Goal: Transaction & Acquisition: Purchase product/service

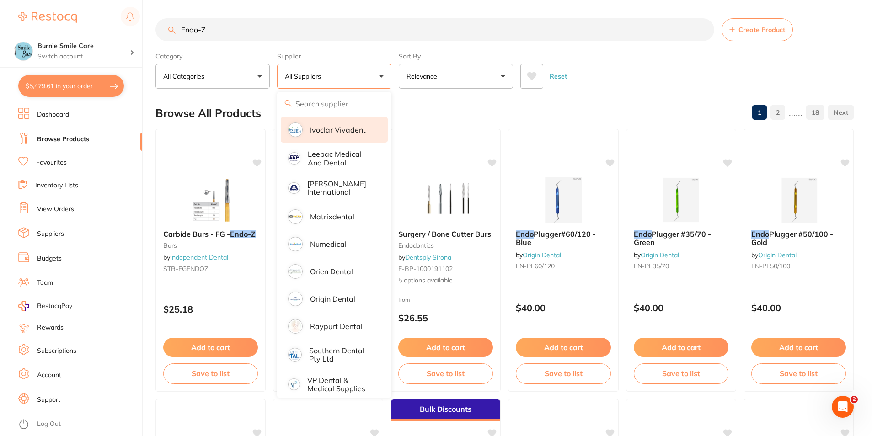
click at [329, 286] on li "Origin Dental" at bounding box center [334, 299] width 107 height 26
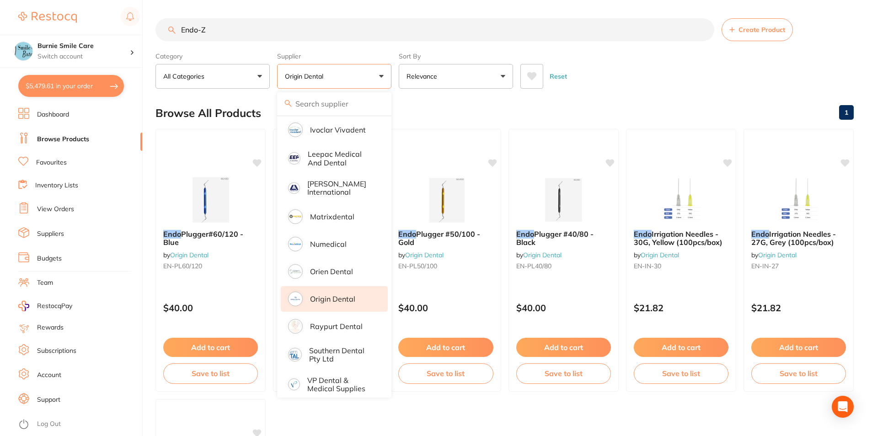
click at [675, 89] on main "Endo-Z Create Product Category All Categories All Categories No categories foun…" at bounding box center [513, 355] width 717 height 710
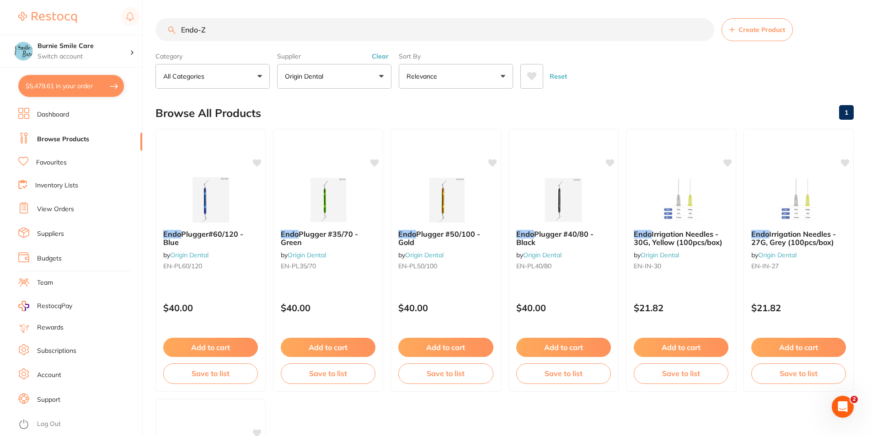
click at [375, 83] on button "Origin Dental" at bounding box center [334, 76] width 114 height 25
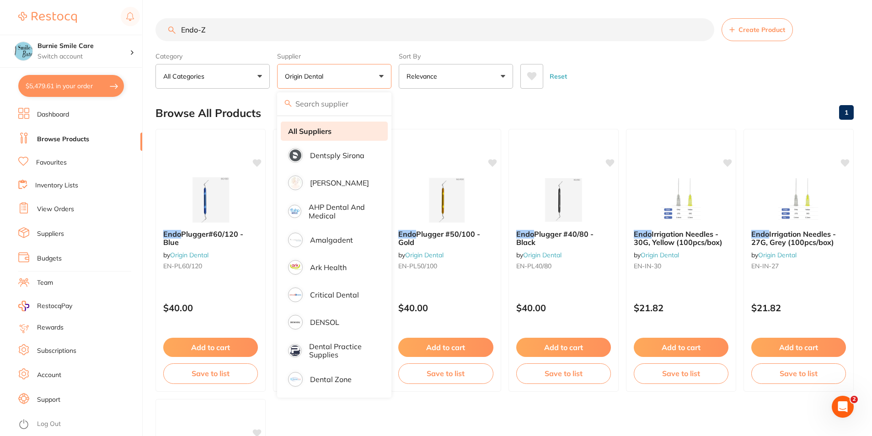
click at [353, 127] on li "All Suppliers" at bounding box center [334, 131] width 107 height 19
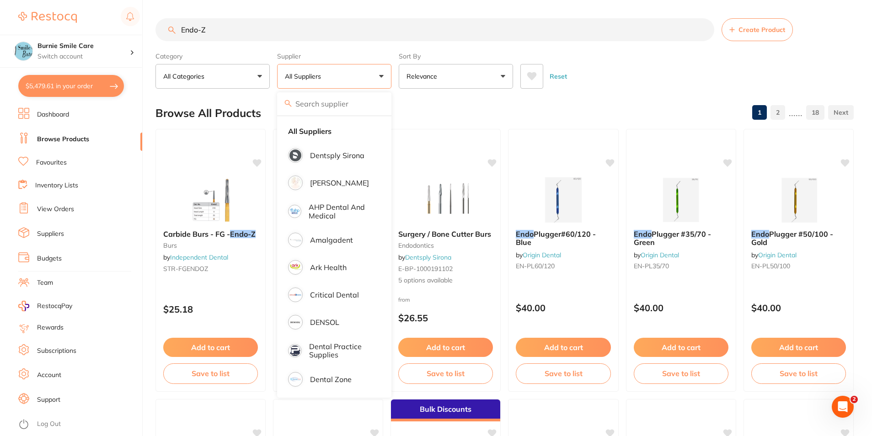
click at [678, 70] on div "Reset" at bounding box center [683, 73] width 326 height 32
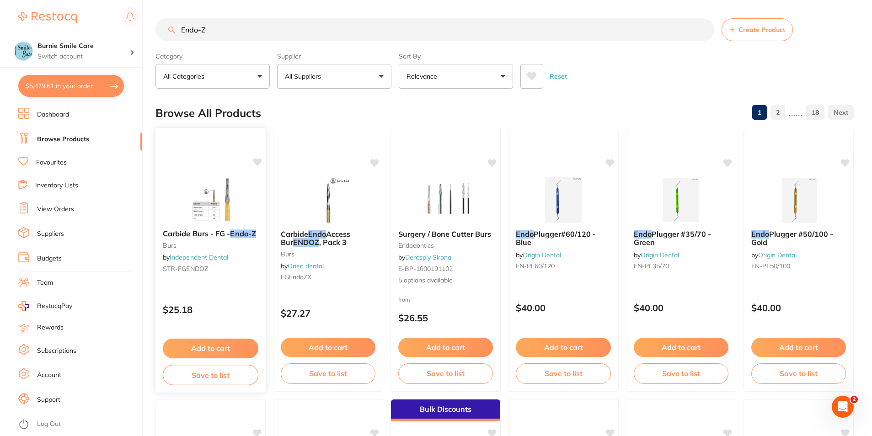
click at [230, 312] on p "$25.18" at bounding box center [211, 310] width 96 height 11
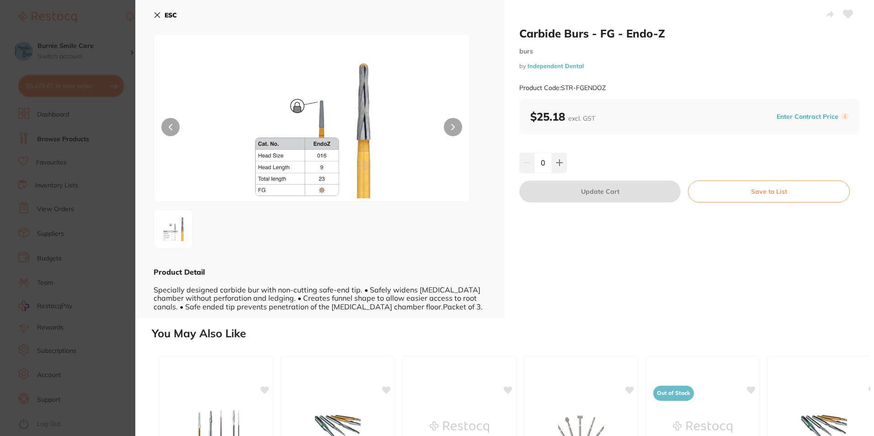
click at [80, 192] on section "Carbide Burs - FG - Endo-Z burs by Independent Dental Product Code: STR-FGENDOZ…" at bounding box center [437, 218] width 874 height 436
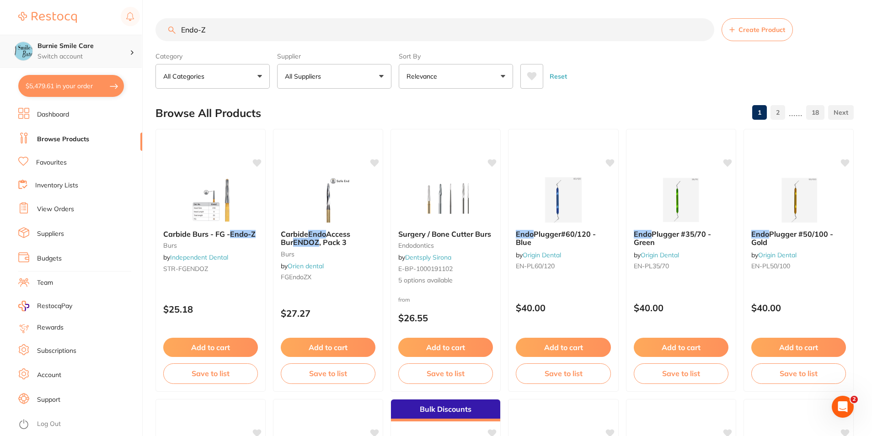
scroll to position [0, 0]
drag, startPoint x: 267, startPoint y: 35, endPoint x: 102, endPoint y: 37, distance: 164.2
click at [102, 37] on div "$5,479.61 Burnie Smile Care Switch account North West Dental Burnie Burnie Smil…" at bounding box center [436, 218] width 872 height 436
paste input "FG152"
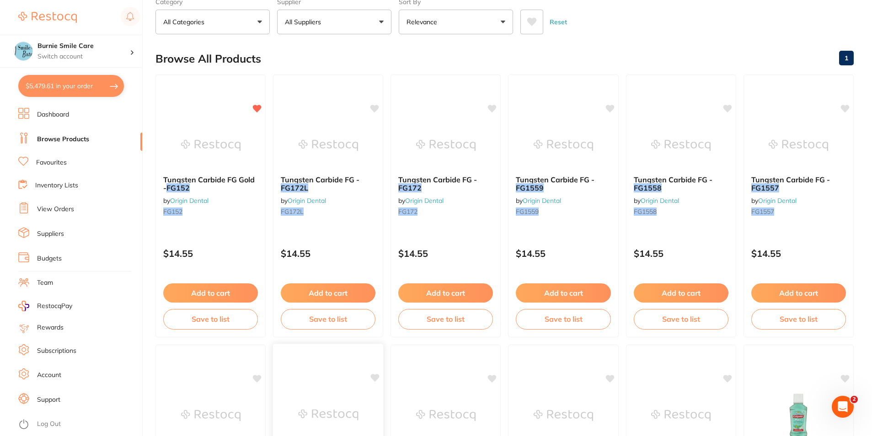
scroll to position [0, 0]
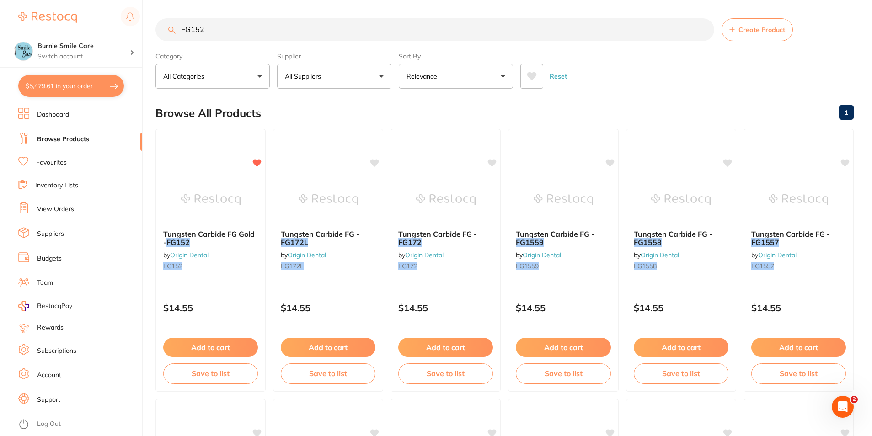
type input "FG152"
click at [67, 84] on button "$5,479.61 in your order" at bounding box center [71, 86] width 106 height 22
checkbox input "true"
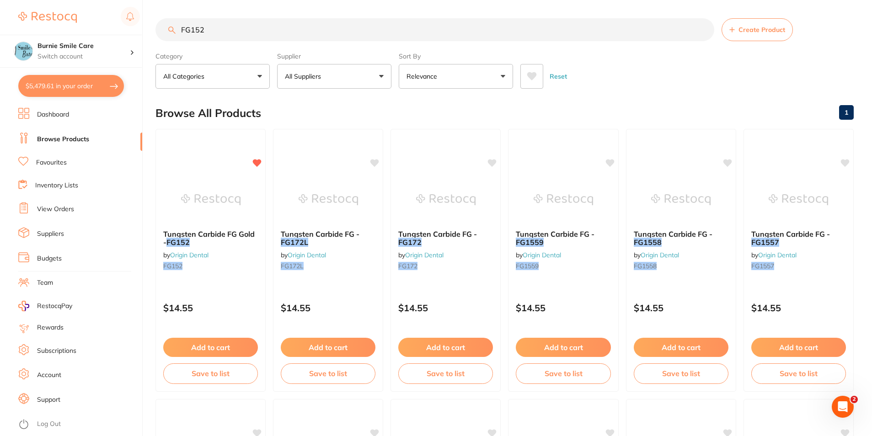
checkbox input "true"
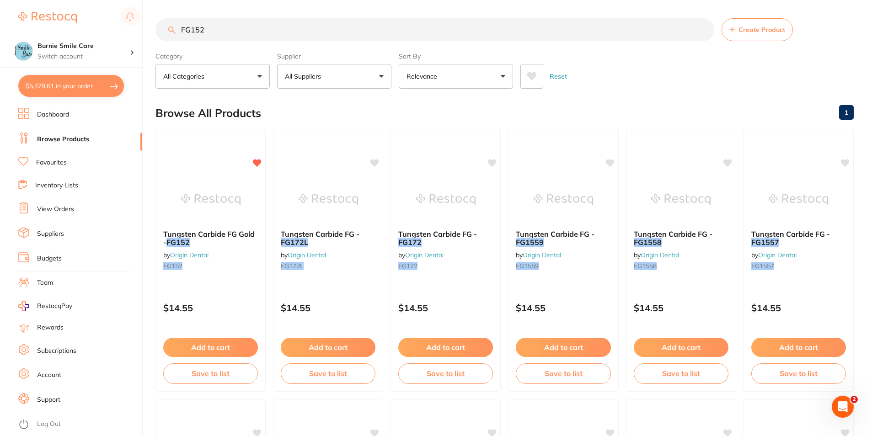
checkbox input "true"
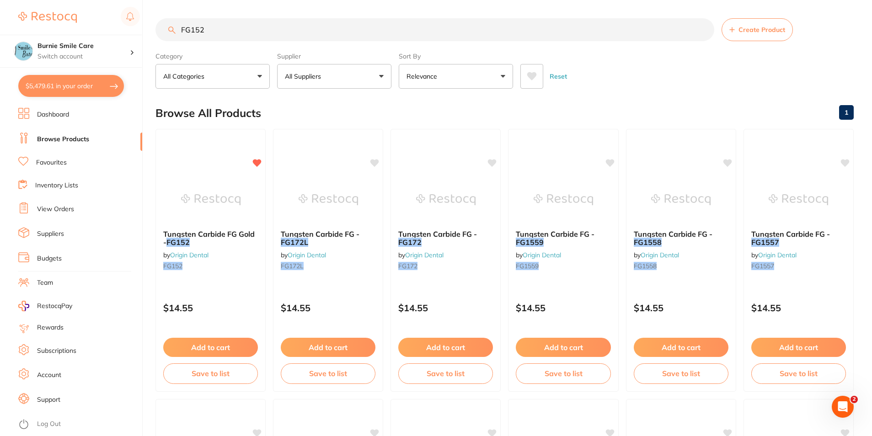
checkbox input "true"
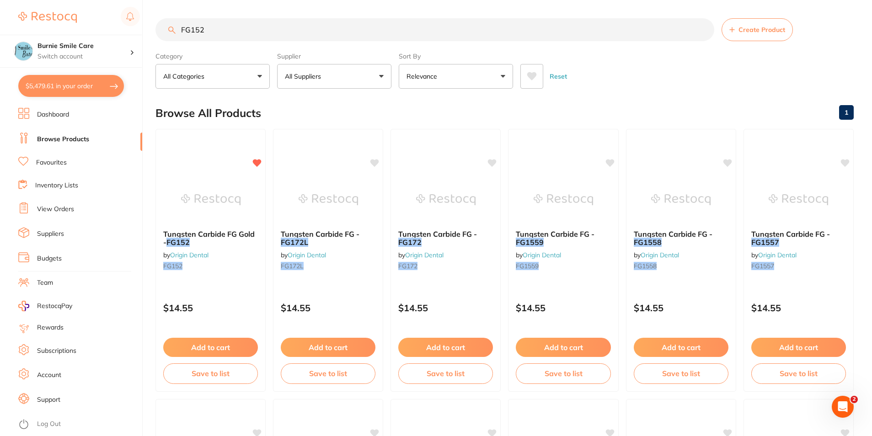
checkbox input "true"
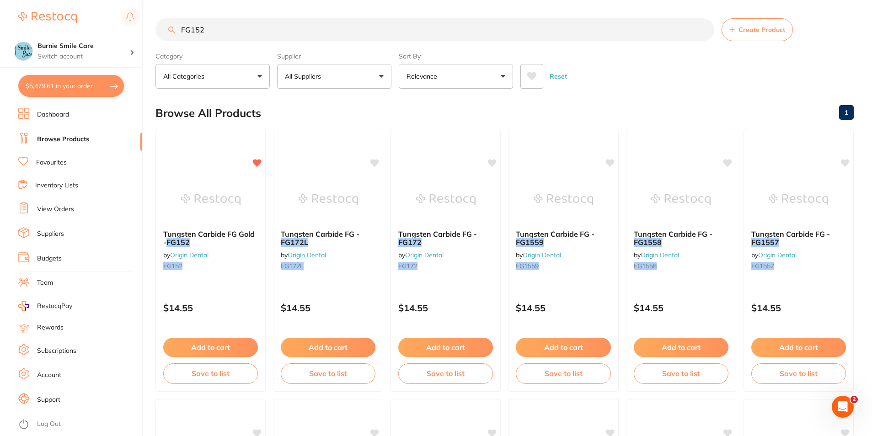
checkbox input "true"
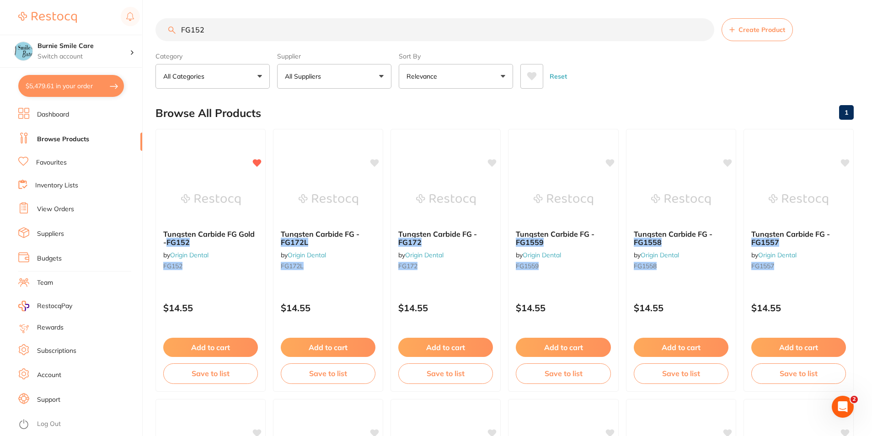
checkbox input "true"
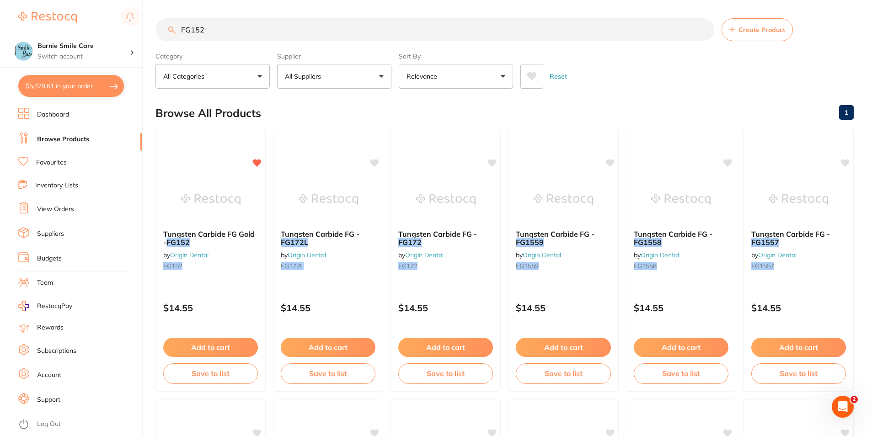
checkbox input "true"
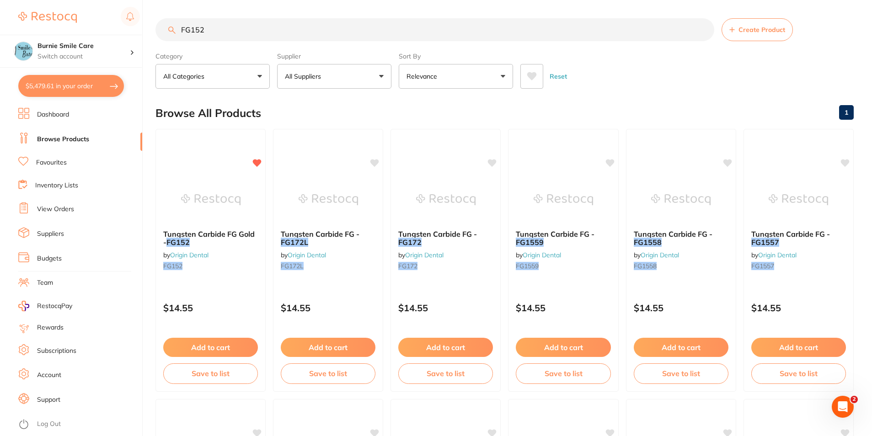
checkbox input "true"
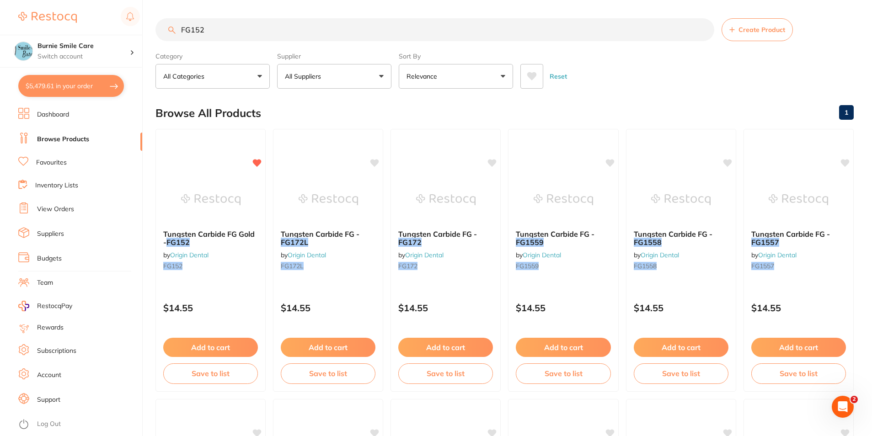
checkbox input "true"
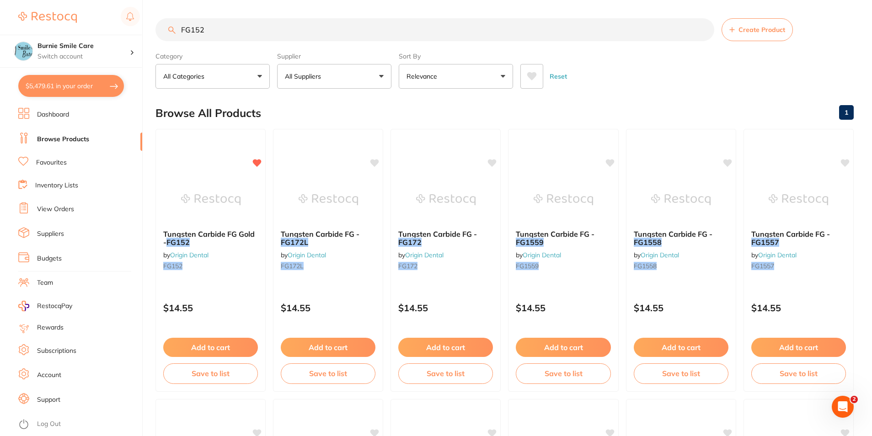
checkbox input "true"
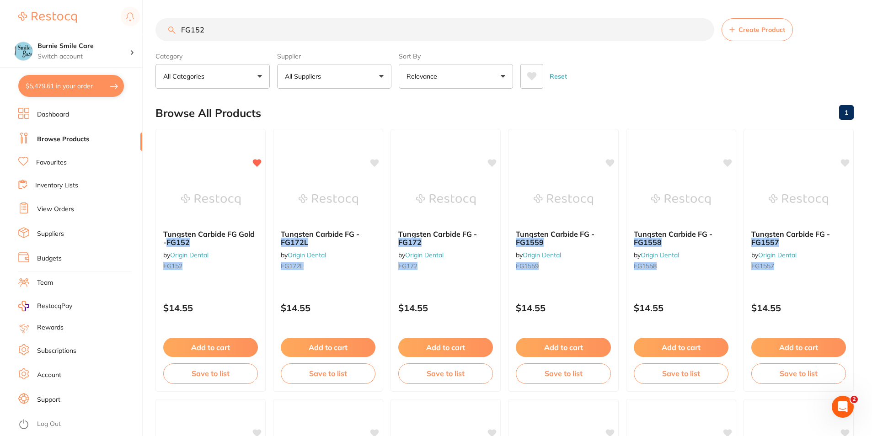
checkbox input "true"
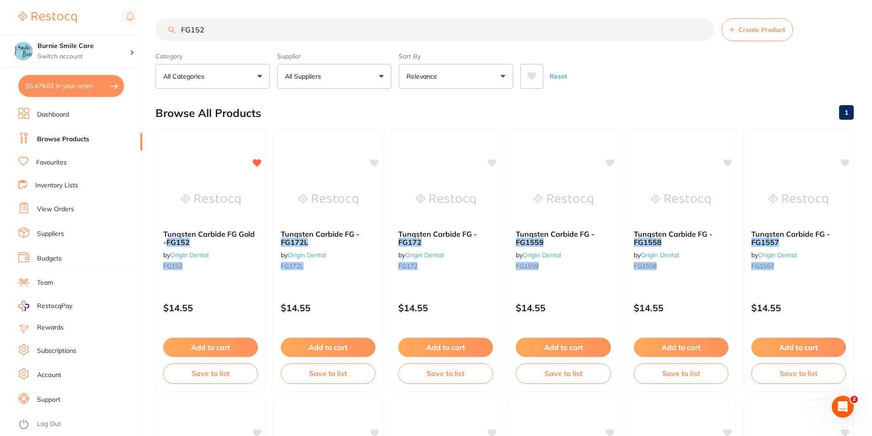
checkbox input "true"
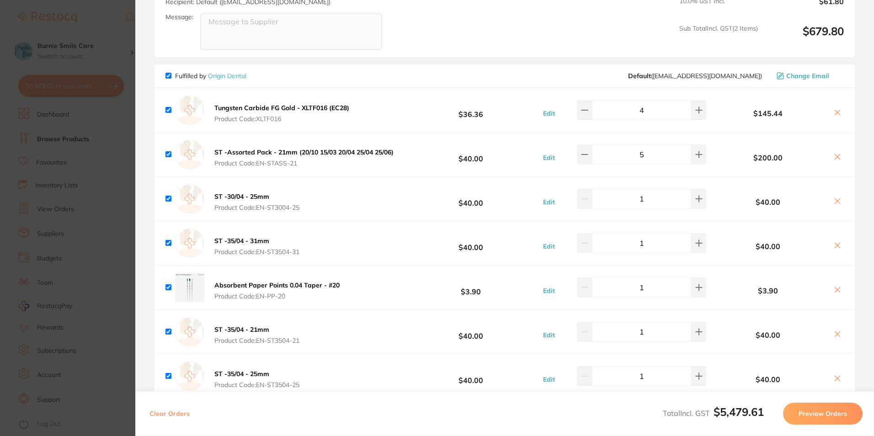
scroll to position [1189, 0]
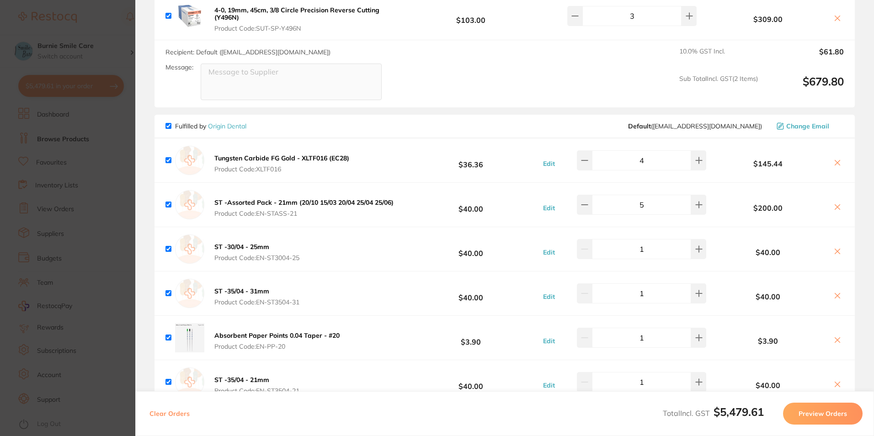
click at [43, 216] on section "Update RRP Set your pre negotiated price for this item. Item Agreed RRP (excl. …" at bounding box center [437, 218] width 874 height 436
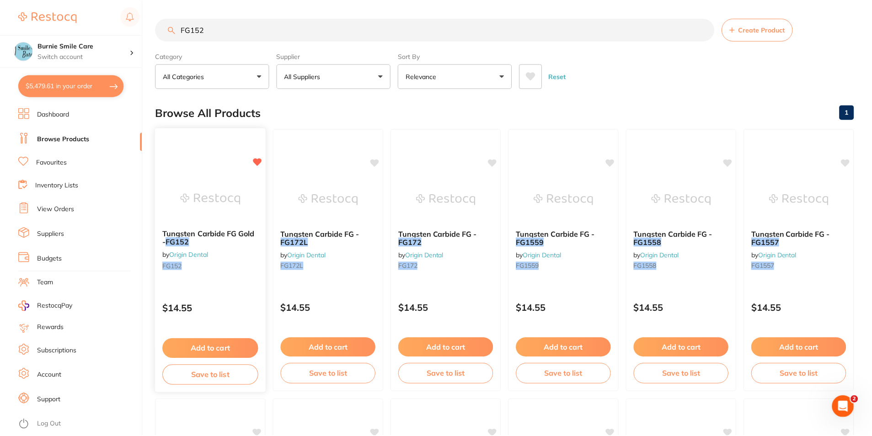
scroll to position [1, 0]
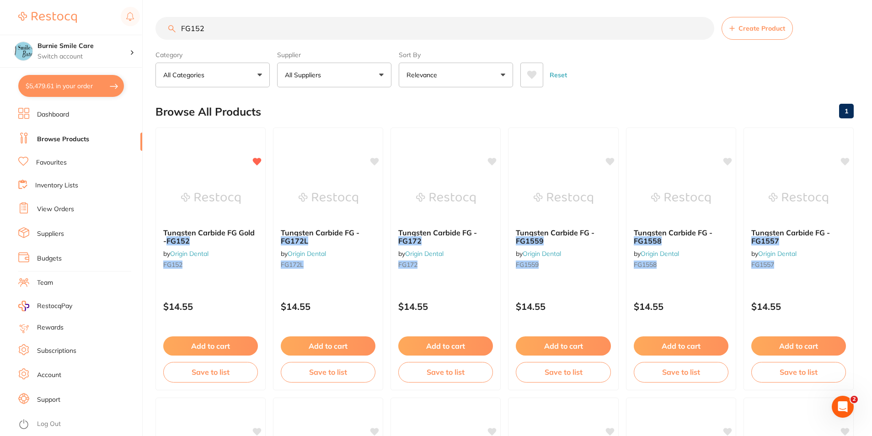
click at [193, 27] on input "FG152" at bounding box center [434, 28] width 559 height 23
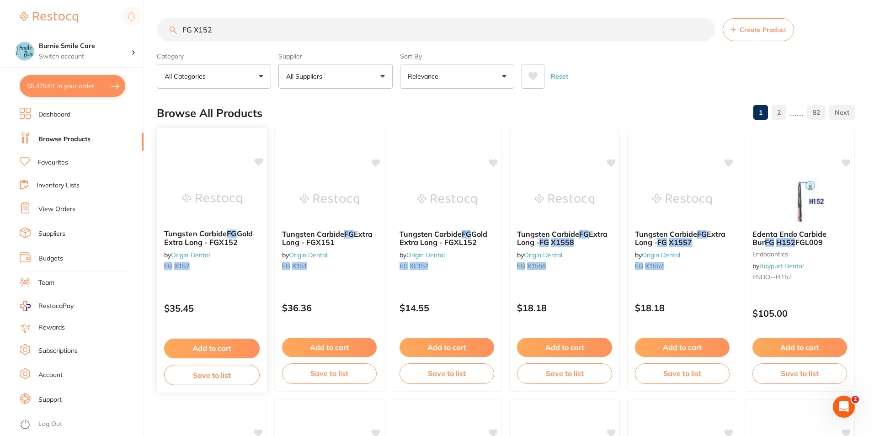
scroll to position [0, 0]
click at [218, 305] on p "$35.45" at bounding box center [211, 308] width 96 height 11
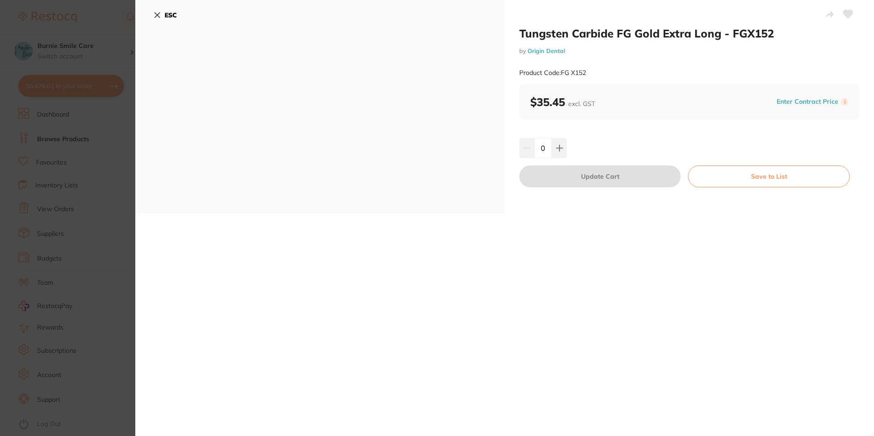
click at [165, 13] on b "ESC" at bounding box center [171, 15] width 12 height 8
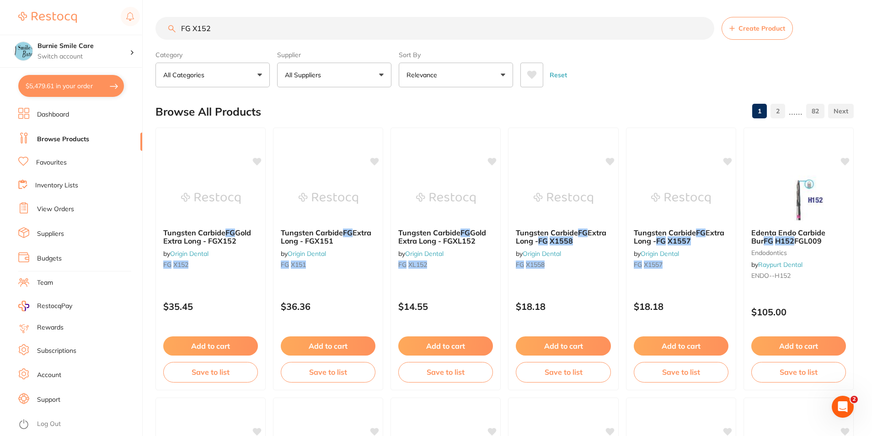
scroll to position [0, 0]
drag, startPoint x: 246, startPoint y: 24, endPoint x: 118, endPoint y: 34, distance: 128.4
click at [118, 34] on div "$5,479.61 Burnie Smile Care Switch account North West Dental Burnie Burnie Smil…" at bounding box center [436, 217] width 872 height 436
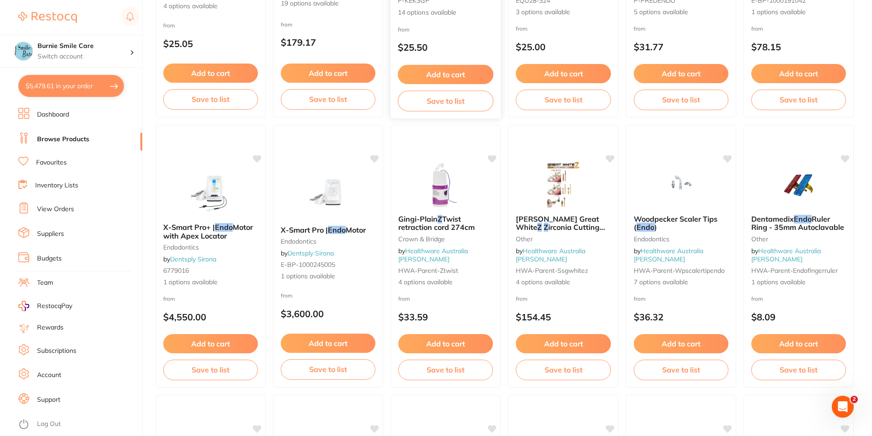
scroll to position [0, 0]
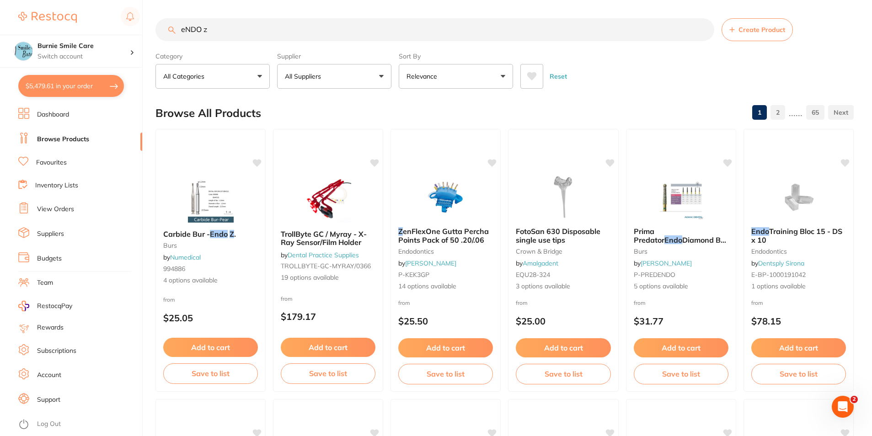
type input "eNDO z"
click at [236, 84] on button "All Categories" at bounding box center [212, 76] width 114 height 25
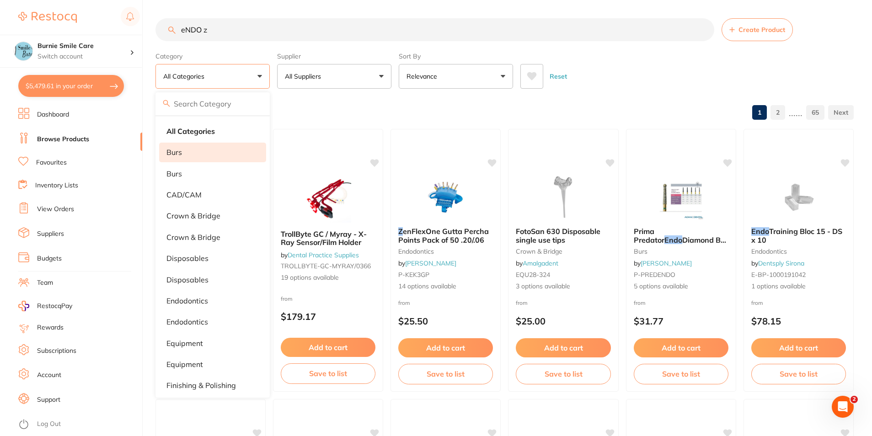
click at [221, 155] on li "burs" at bounding box center [212, 152] width 107 height 19
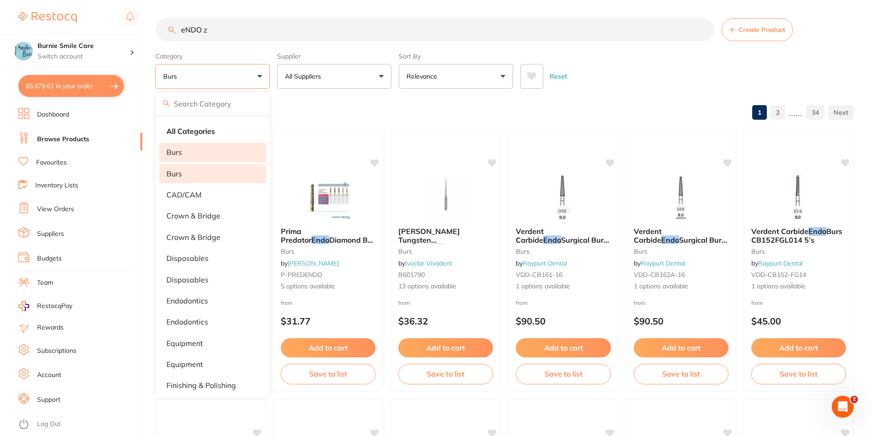
click at [197, 174] on li "Burs" at bounding box center [212, 173] width 107 height 19
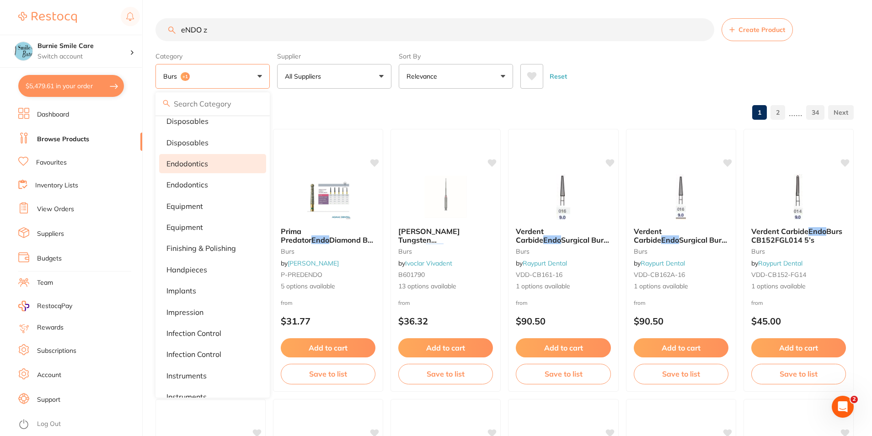
click at [219, 163] on li "endodontics" at bounding box center [212, 163] width 107 height 19
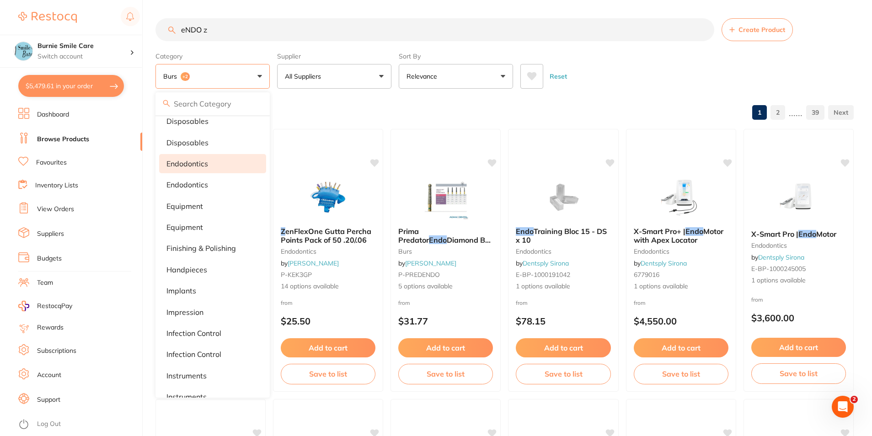
click at [252, 74] on button "burs +2" at bounding box center [212, 76] width 114 height 25
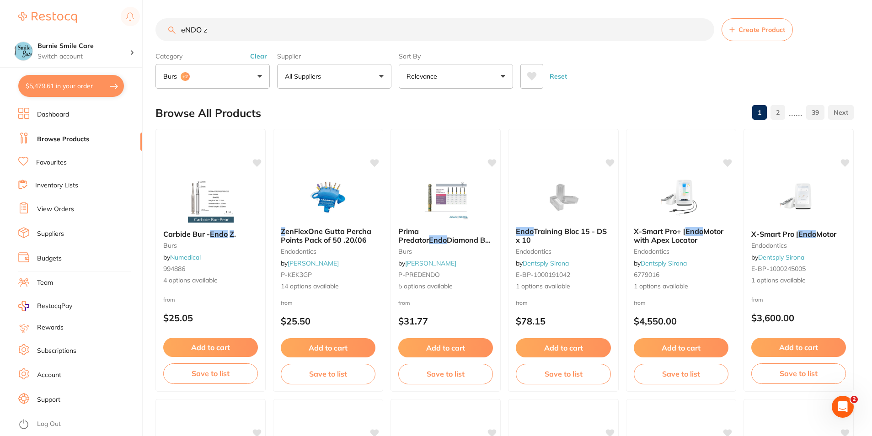
click at [268, 58] on button "Clear" at bounding box center [258, 56] width 22 height 8
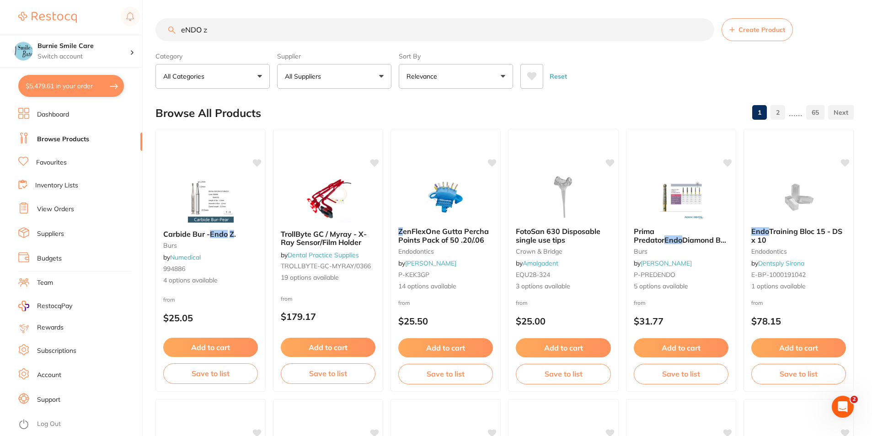
drag, startPoint x: 247, startPoint y: 28, endPoint x: 167, endPoint y: 22, distance: 79.8
click at [169, 26] on input "eNDO z" at bounding box center [434, 29] width 559 height 23
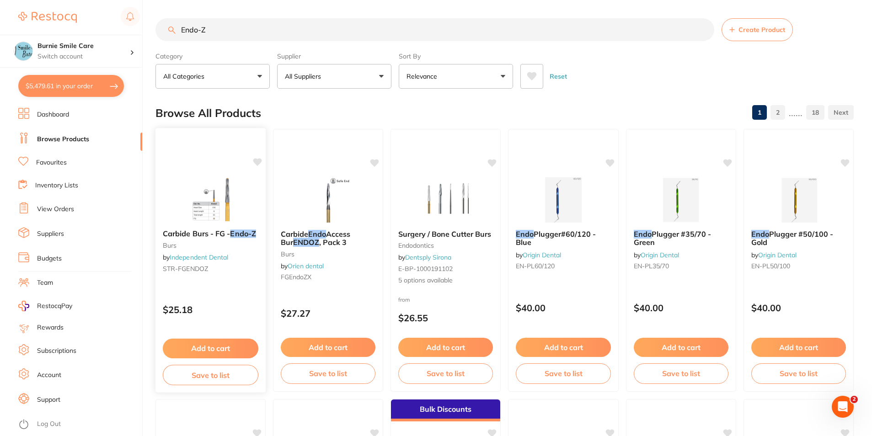
type input "Endo-Z"
click at [230, 306] on p "$25.18" at bounding box center [211, 310] width 96 height 11
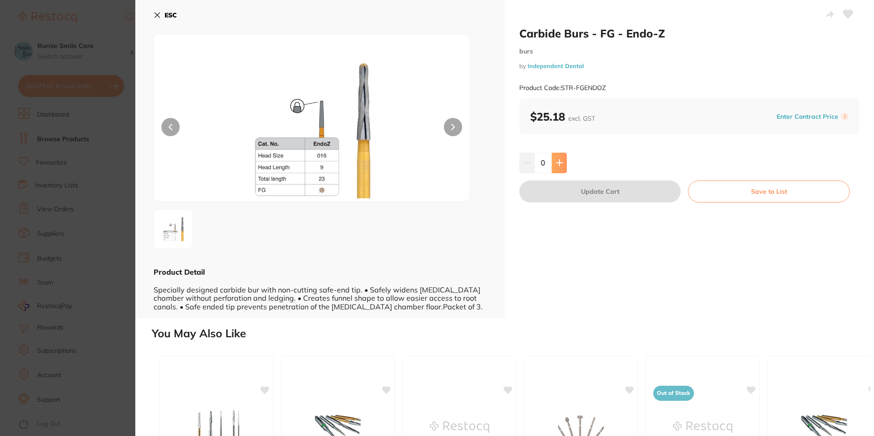
click at [563, 164] on button at bounding box center [559, 163] width 15 height 20
type input "1"
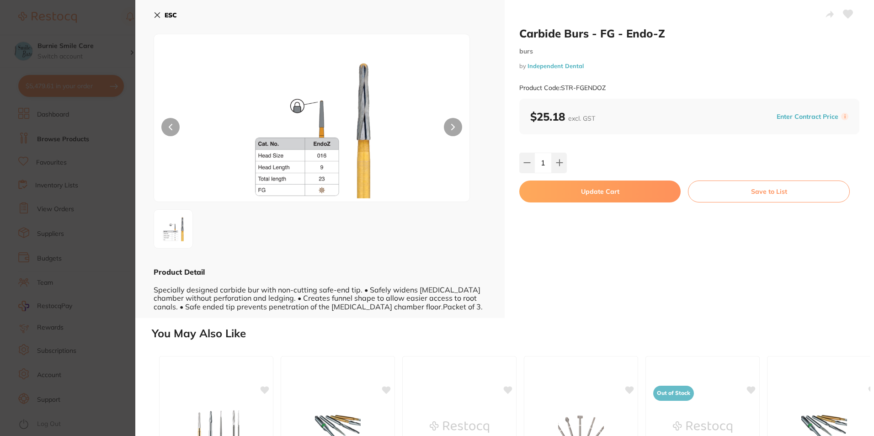
click at [569, 189] on button "Update Cart" at bounding box center [599, 192] width 161 height 22
checkbox input "false"
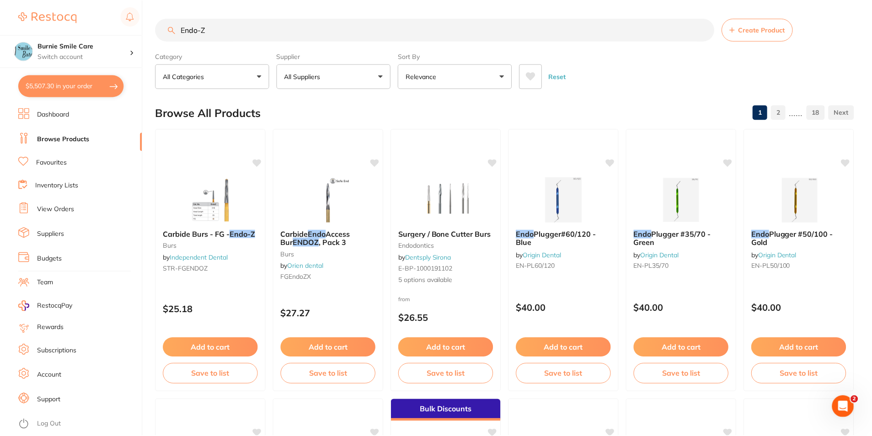
scroll to position [4, 0]
